Goal: Transaction & Acquisition: Purchase product/service

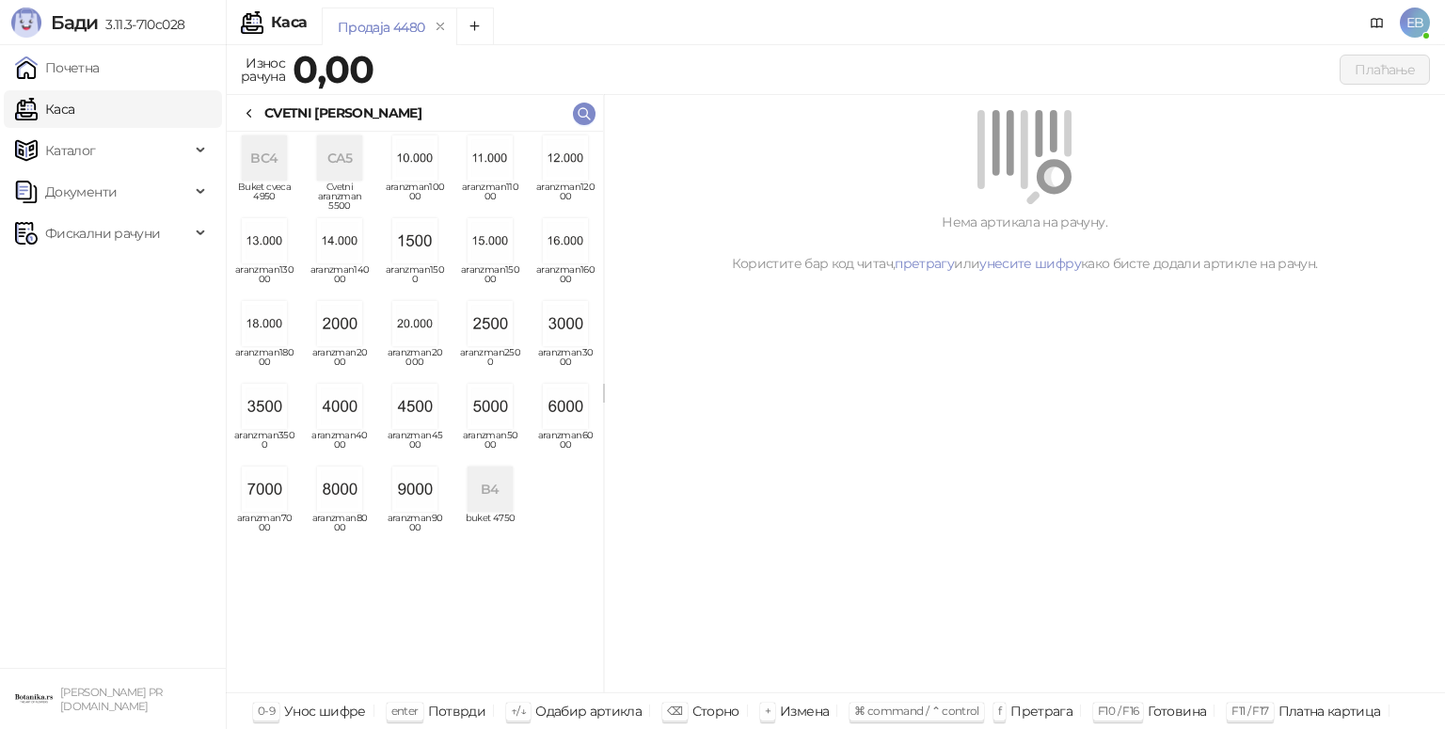
click at [422, 408] on img "grid" at bounding box center [414, 406] width 45 height 45
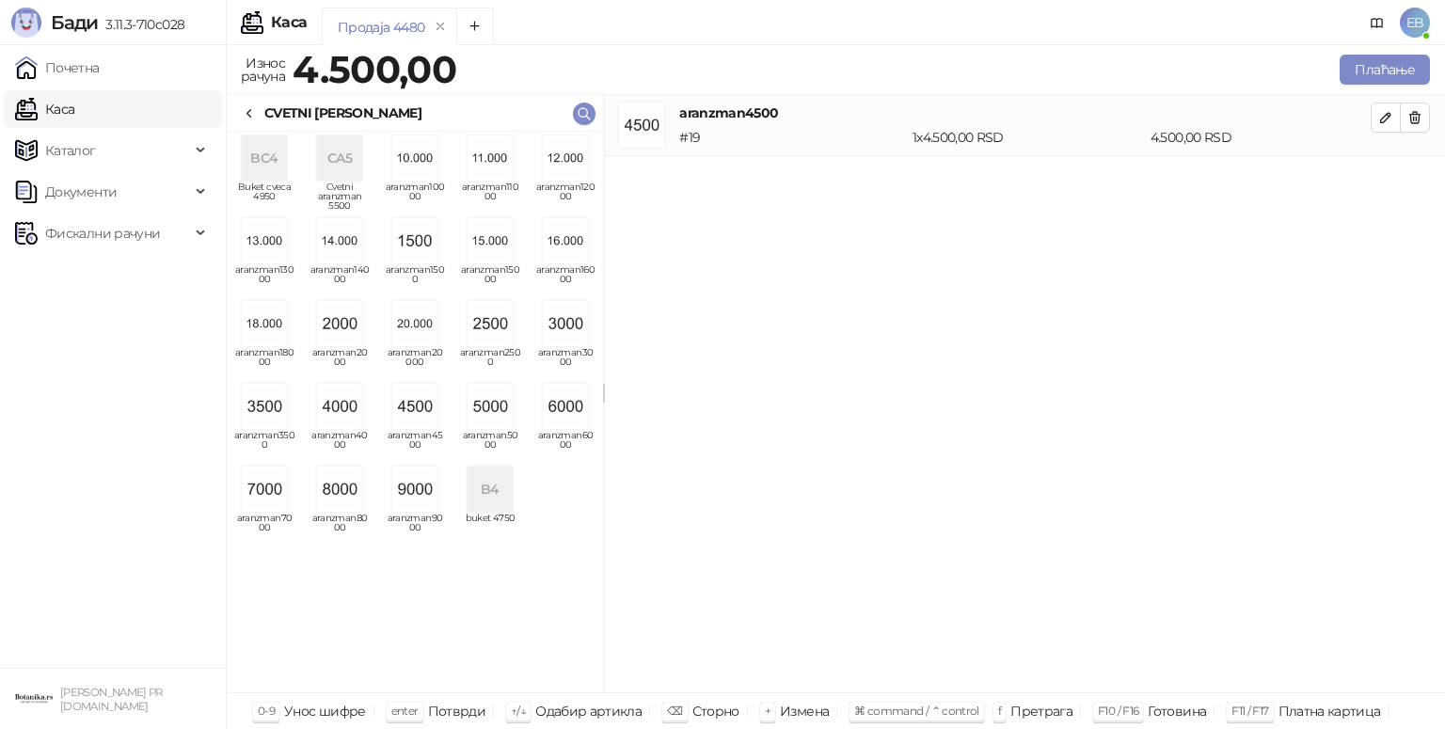
click at [246, 116] on icon at bounding box center [249, 113] width 15 height 15
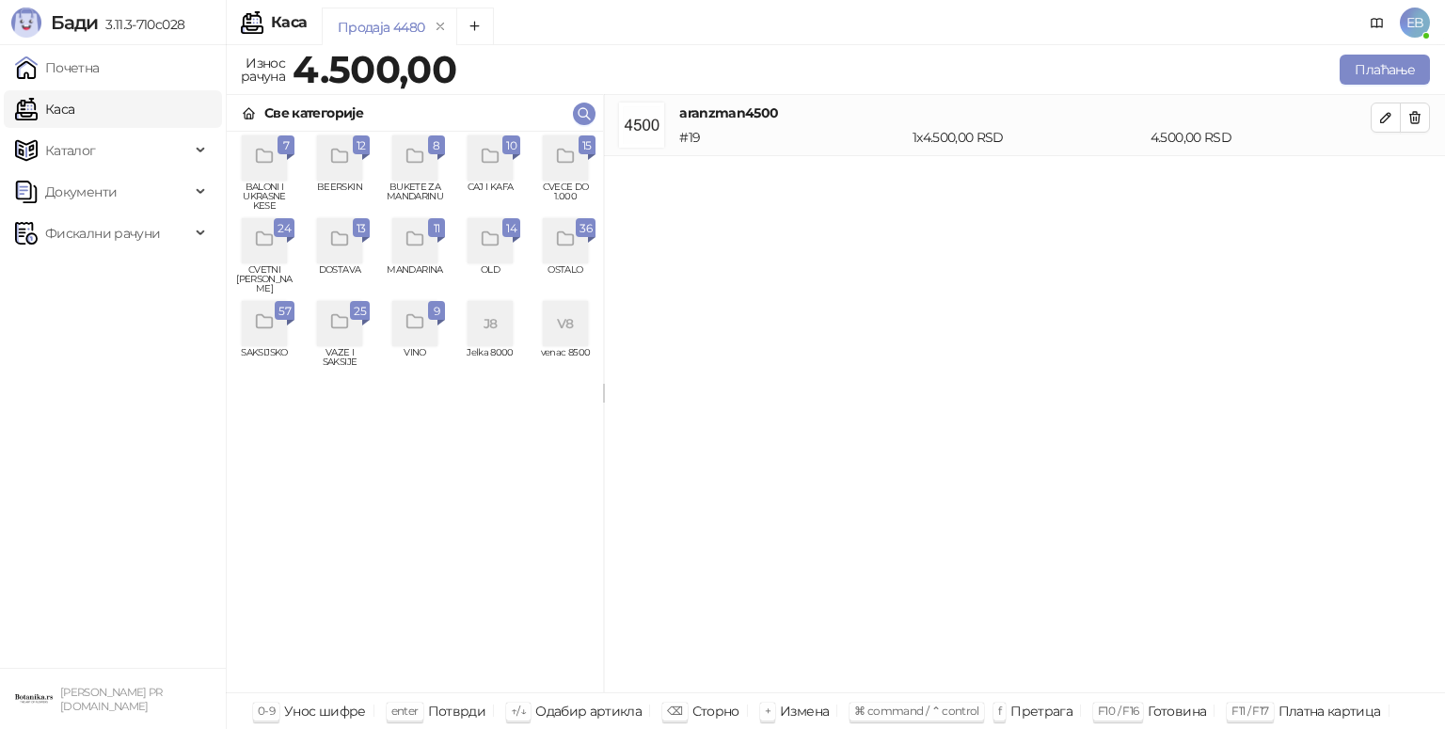
click at [569, 166] on icon "grid" at bounding box center [566, 157] width 22 height 22
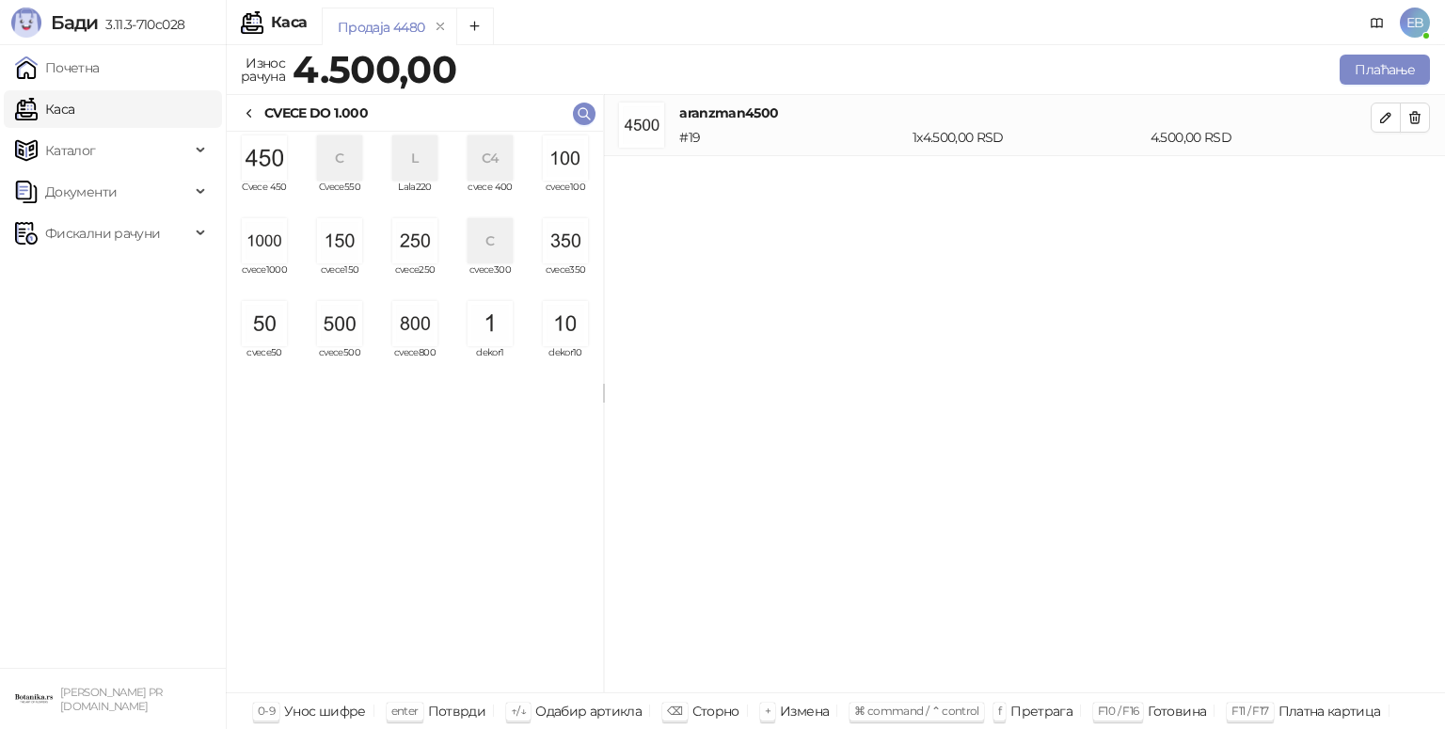
click at [579, 169] on img "grid" at bounding box center [565, 157] width 45 height 45
click at [575, 158] on img "grid" at bounding box center [565, 157] width 45 height 45
click at [1400, 69] on button "Плаћање" at bounding box center [1384, 70] width 90 height 30
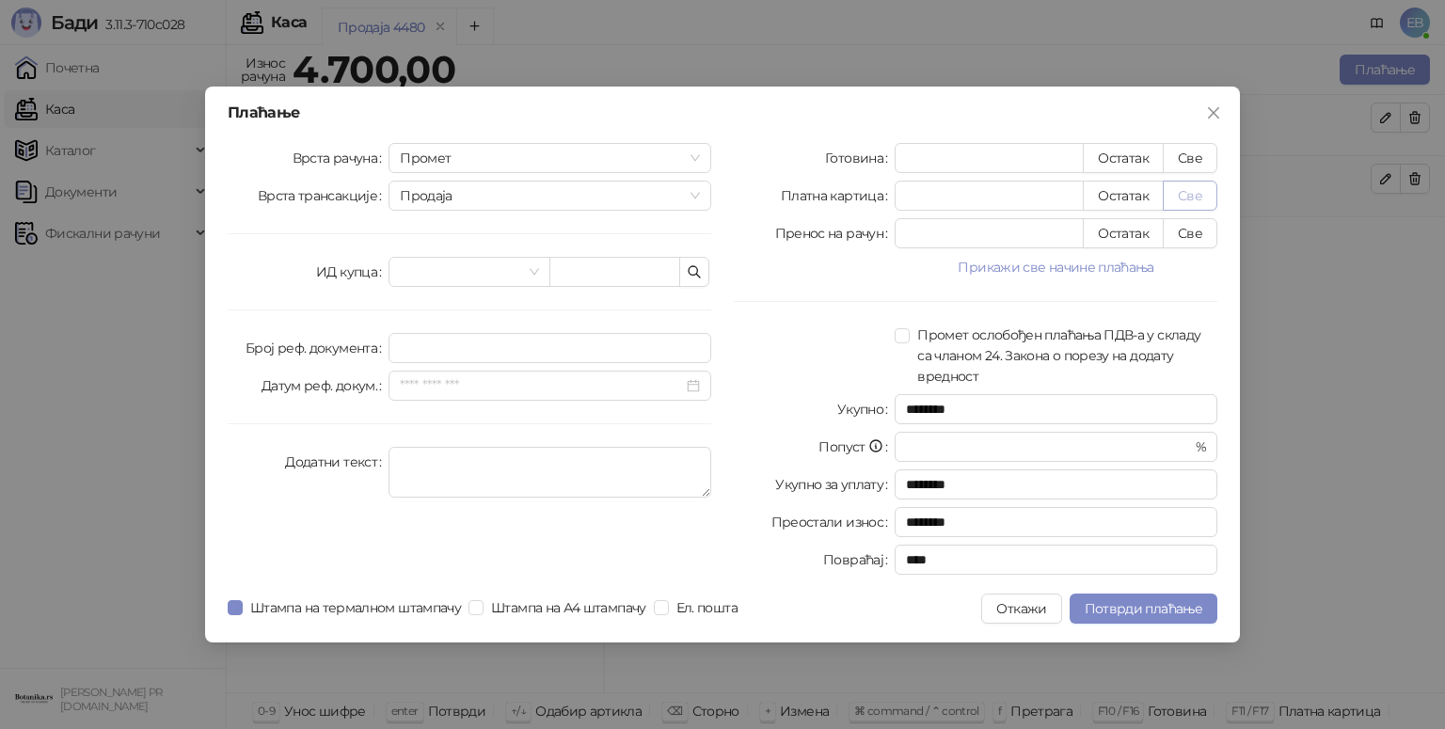
click at [1195, 202] on button "Све" at bounding box center [1190, 196] width 55 height 30
type input "****"
click at [1197, 607] on span "Потврди плаћање" at bounding box center [1144, 608] width 118 height 17
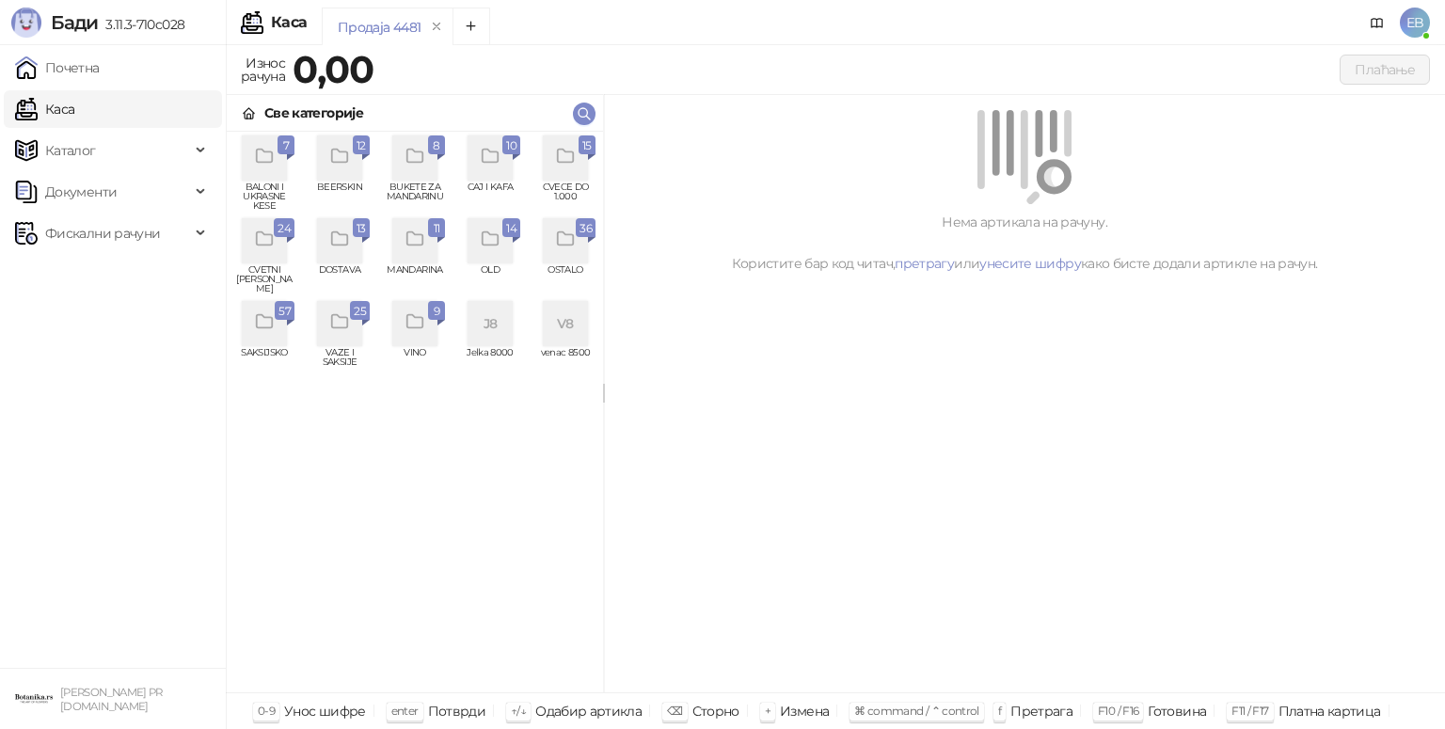
click at [567, 150] on icon "grid" at bounding box center [566, 157] width 22 height 22
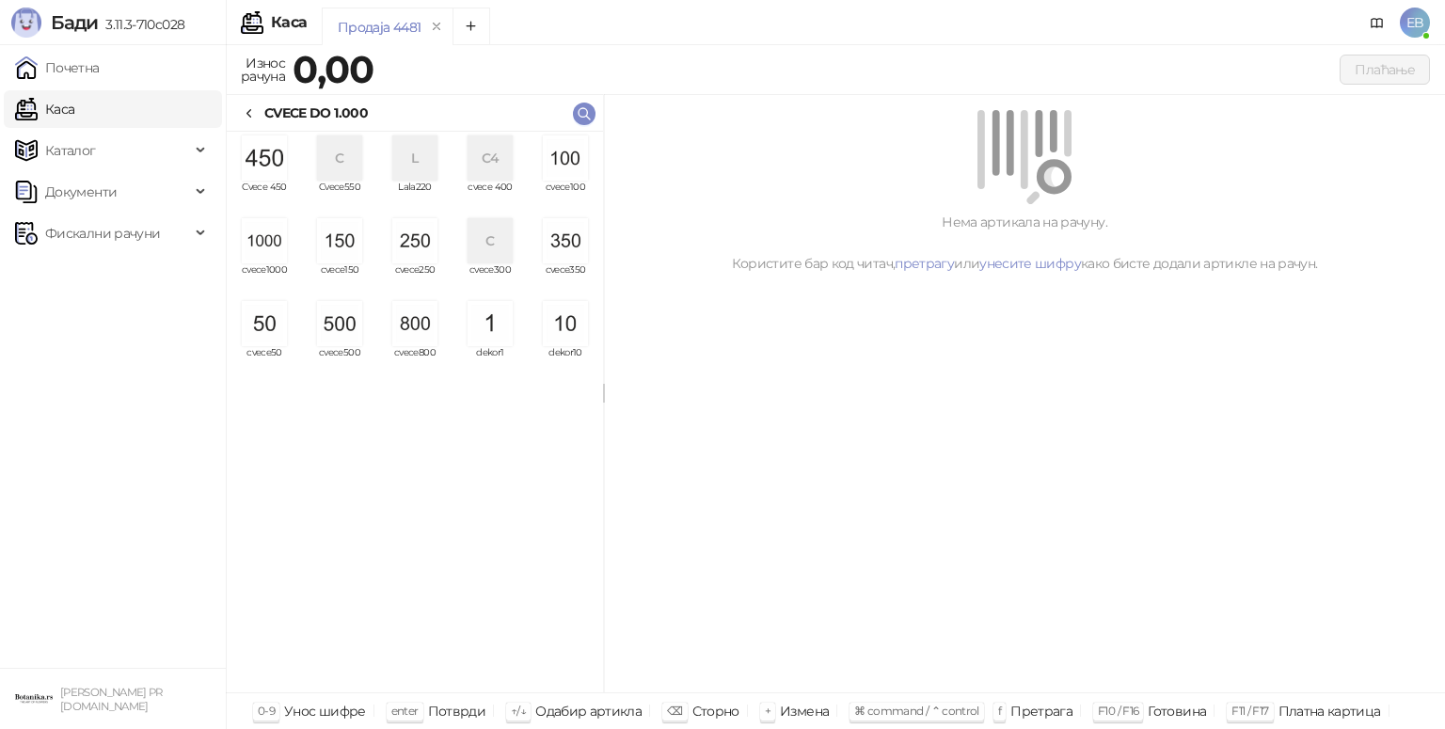
click at [265, 251] on img "grid" at bounding box center [264, 240] width 45 height 45
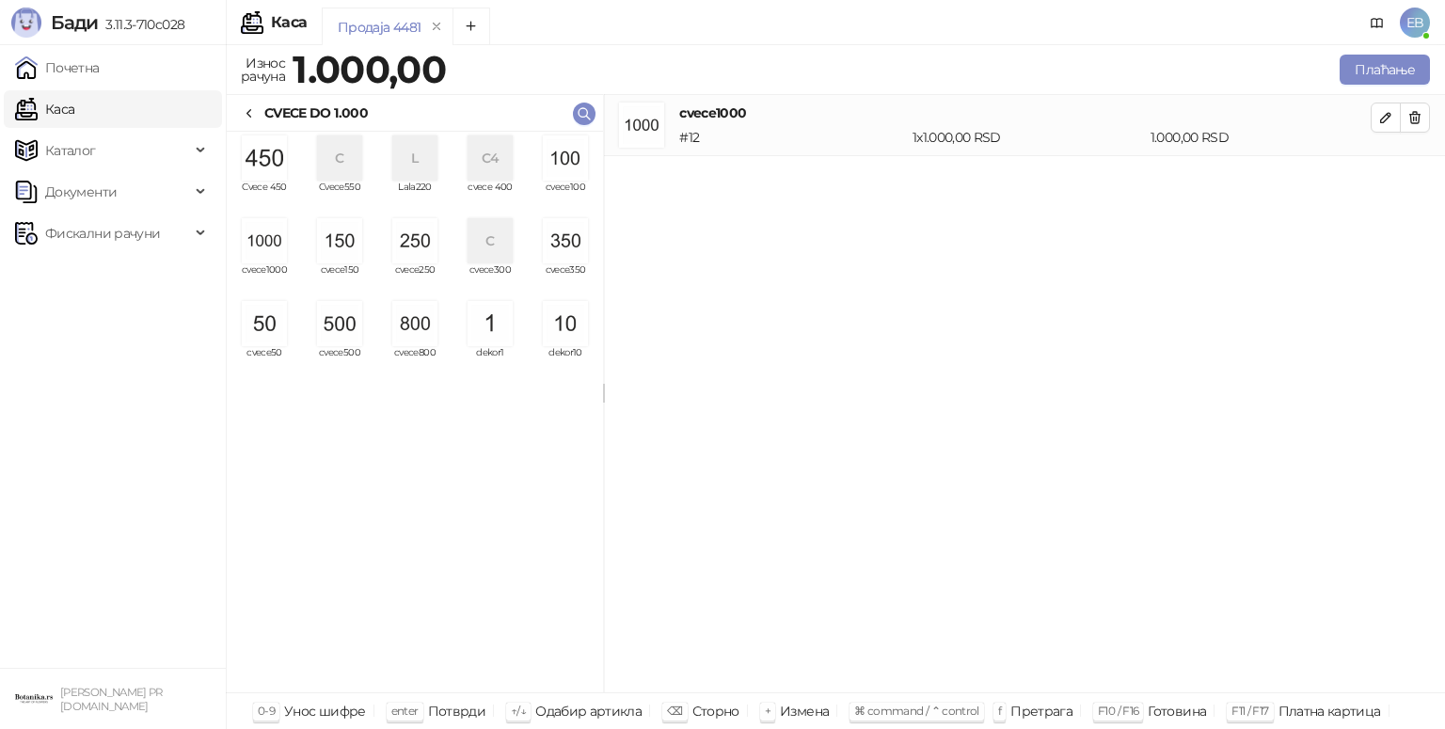
click at [265, 251] on img "grid" at bounding box center [264, 240] width 45 height 45
click at [336, 337] on img "grid" at bounding box center [339, 323] width 45 height 45
click at [418, 243] on img "grid" at bounding box center [414, 240] width 45 height 45
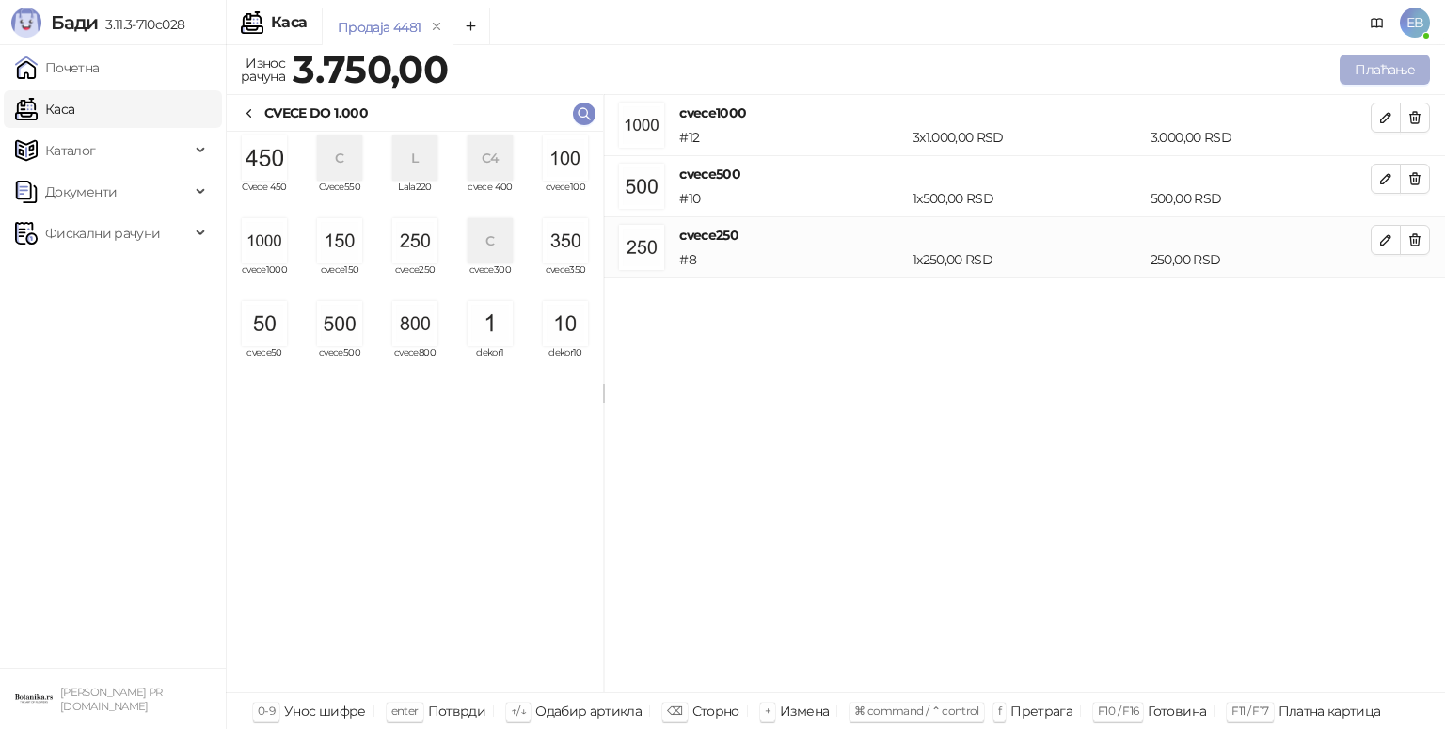
click at [1352, 73] on button "Плаћање" at bounding box center [1384, 70] width 90 height 30
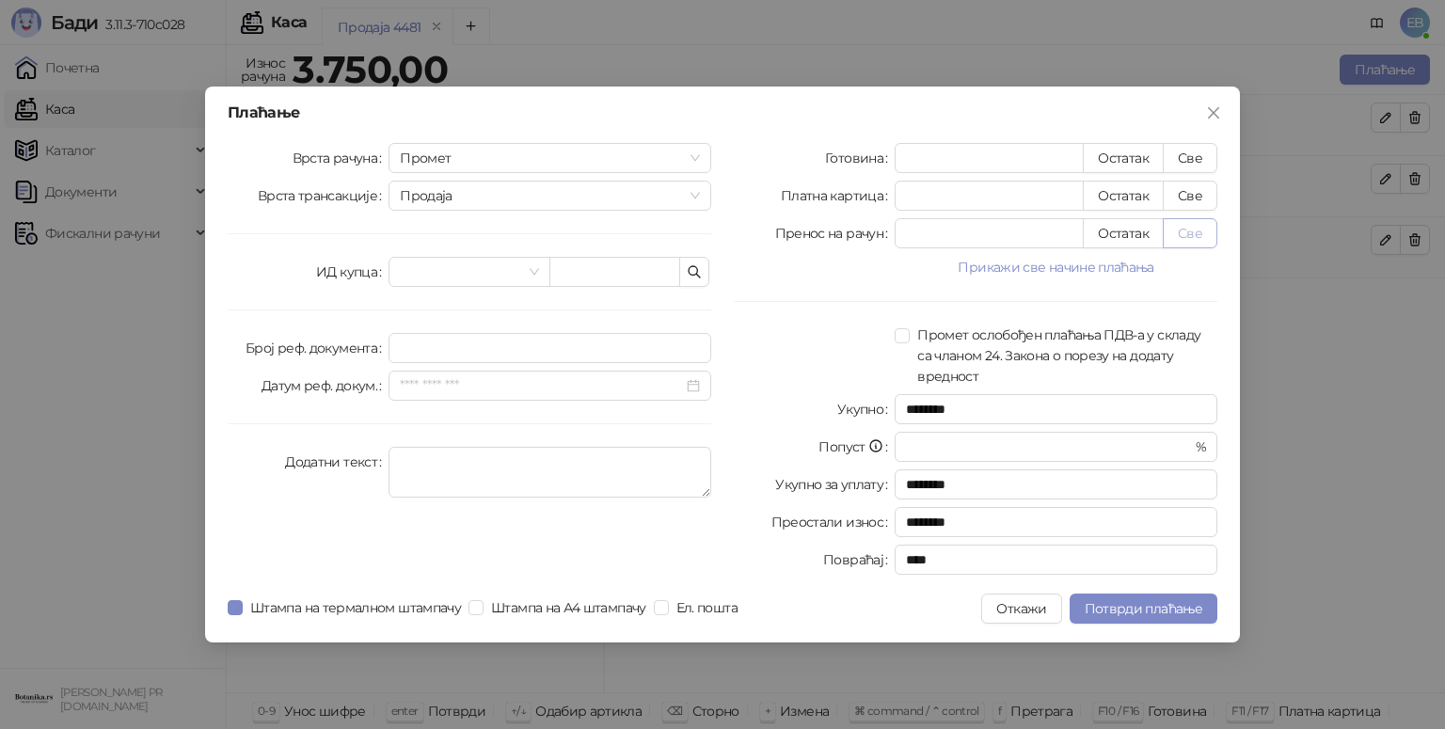
click at [1185, 237] on button "Све" at bounding box center [1190, 233] width 55 height 30
type input "****"
click at [1151, 612] on span "Потврди плаћање" at bounding box center [1144, 608] width 118 height 17
